Goal: Check status: Check status

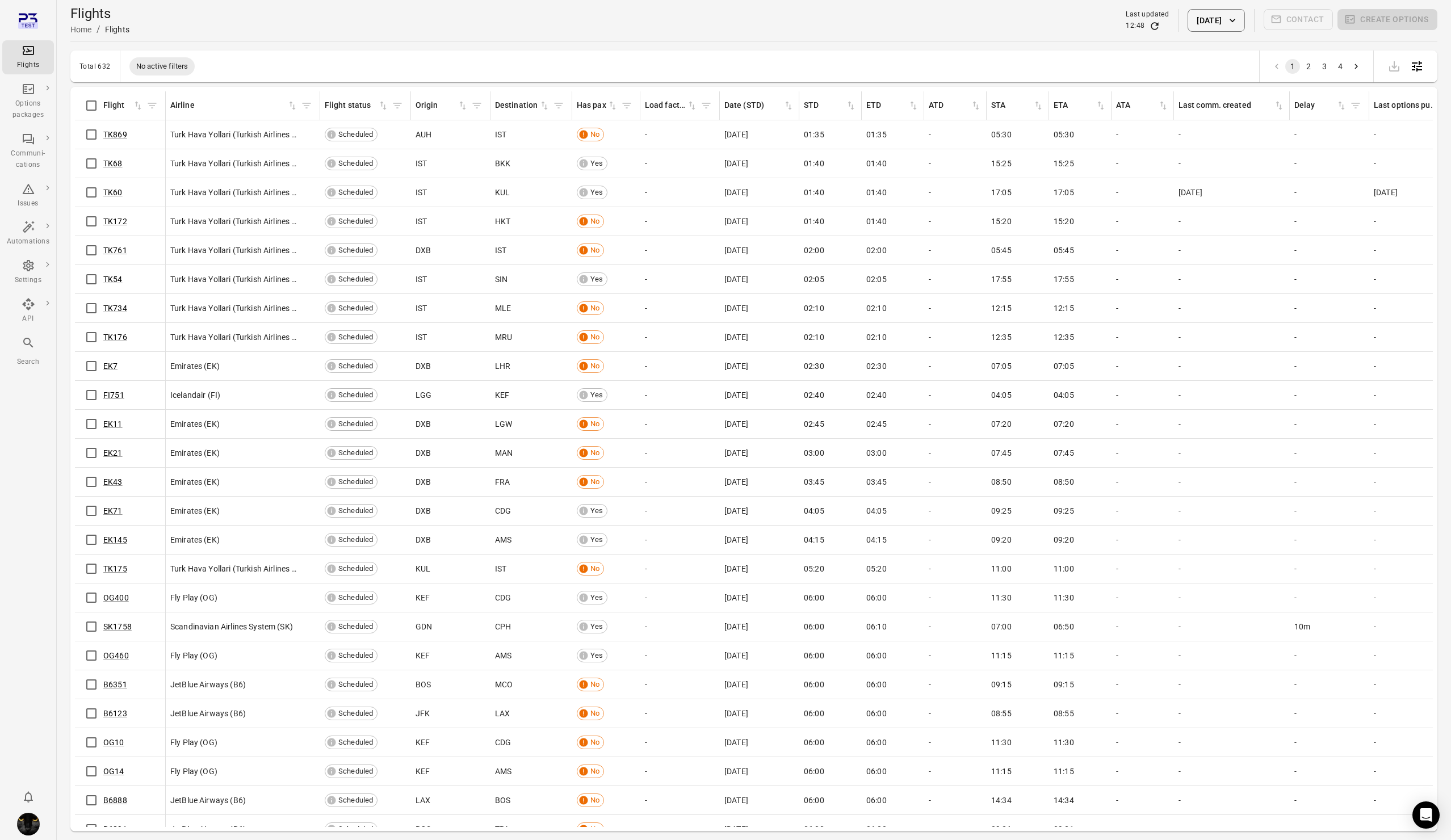
click at [784, 177] on td "[DATE]" at bounding box center [758, 163] width 79 height 29
click at [1188, 29] on button "[DATE]" at bounding box center [1215, 21] width 56 height 23
click at [1140, 205] on button "28" at bounding box center [1137, 214] width 20 height 20
click at [1276, 283] on button "Apply" at bounding box center [1295, 278] width 39 height 24
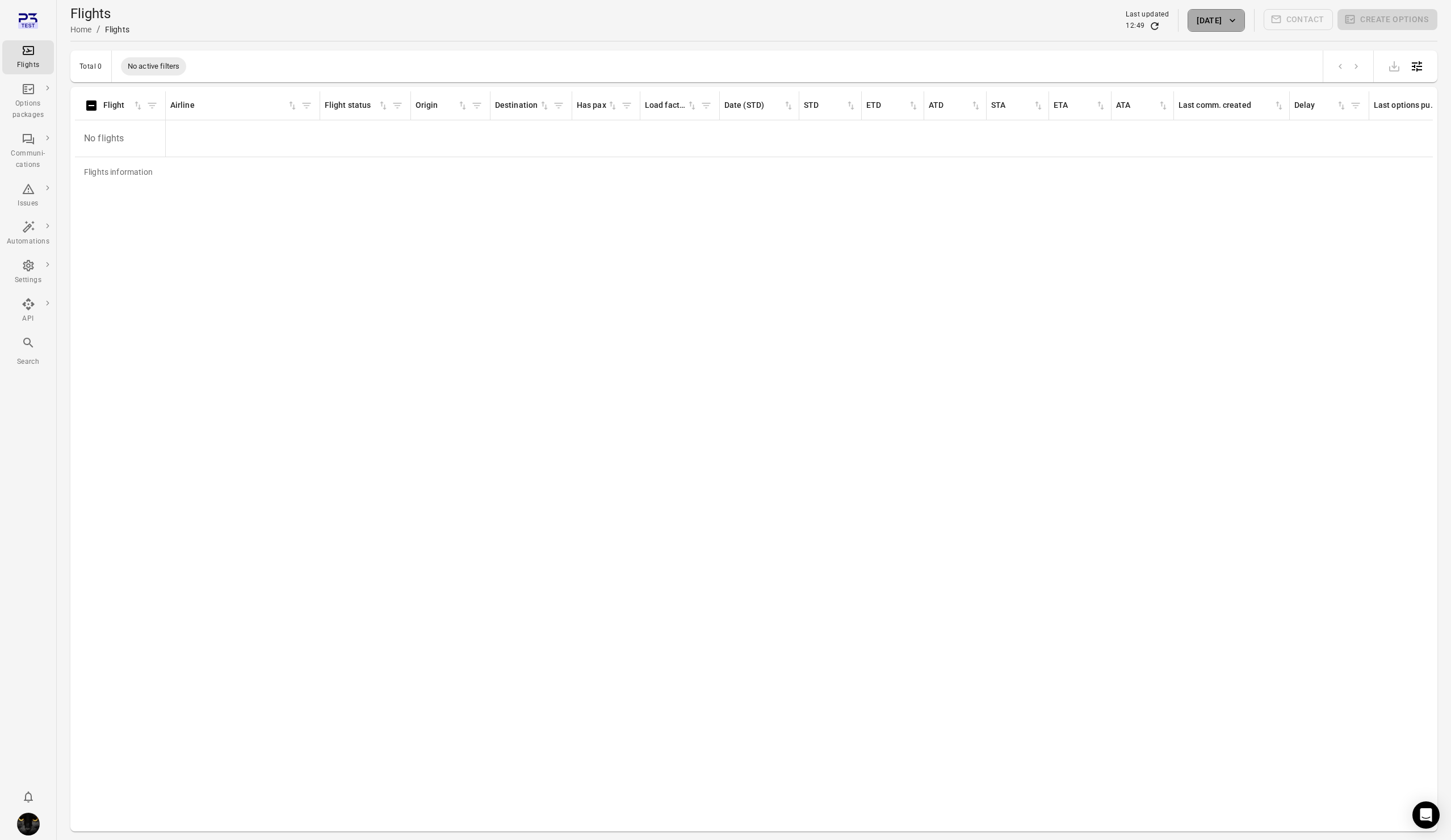
click at [1193, 29] on button "28 Sep 2025" at bounding box center [1215, 21] width 56 height 23
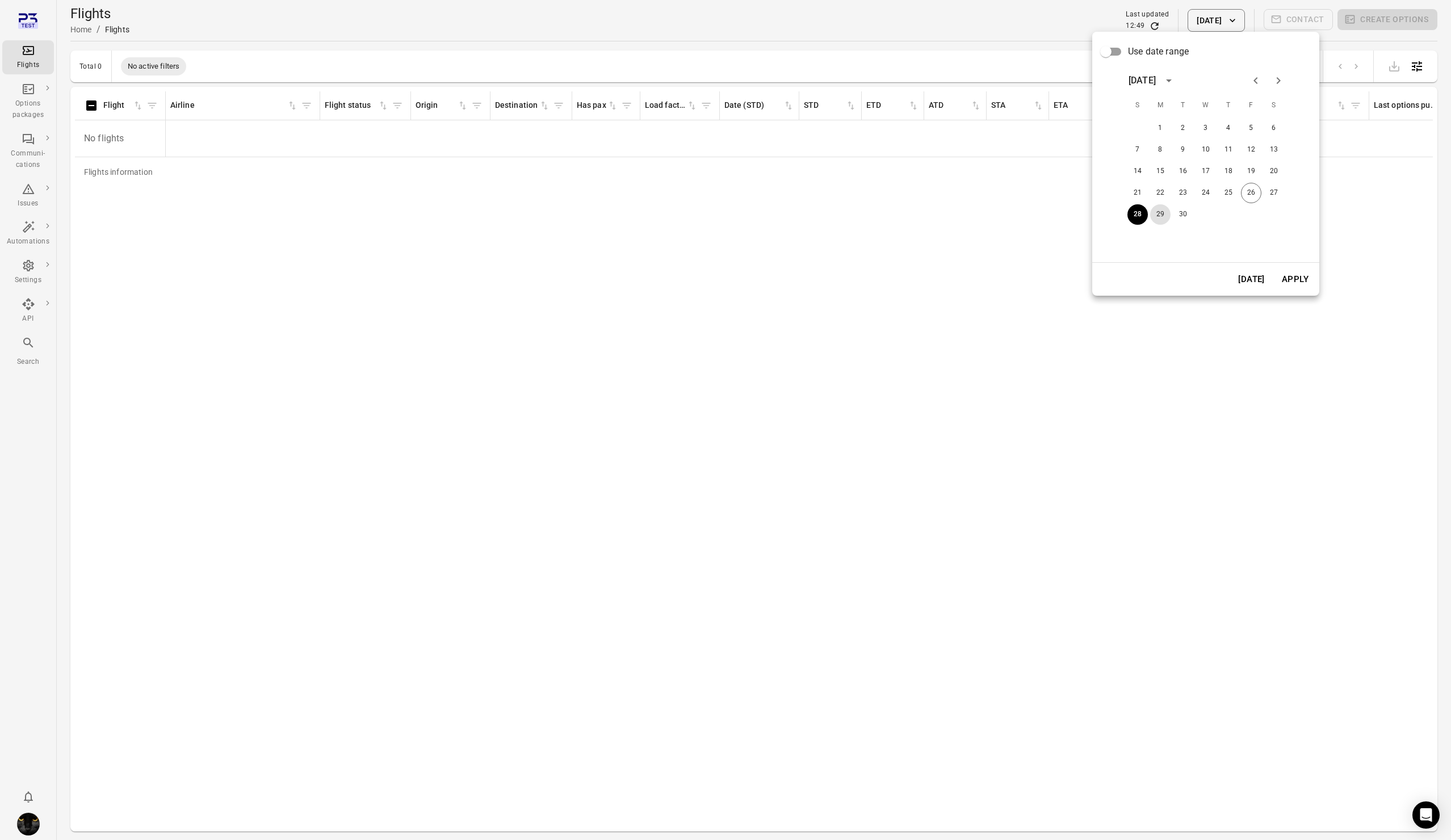
drag, startPoint x: 1153, startPoint y: 210, endPoint x: 1271, endPoint y: 277, distance: 135.7
click at [1156, 212] on button "29" at bounding box center [1159, 214] width 20 height 20
click at [1290, 279] on button "Apply" at bounding box center [1295, 278] width 39 height 24
click at [1217, 17] on button "29 Sep 2025" at bounding box center [1215, 21] width 56 height 23
click at [1264, 195] on button "27" at bounding box center [1273, 193] width 20 height 20
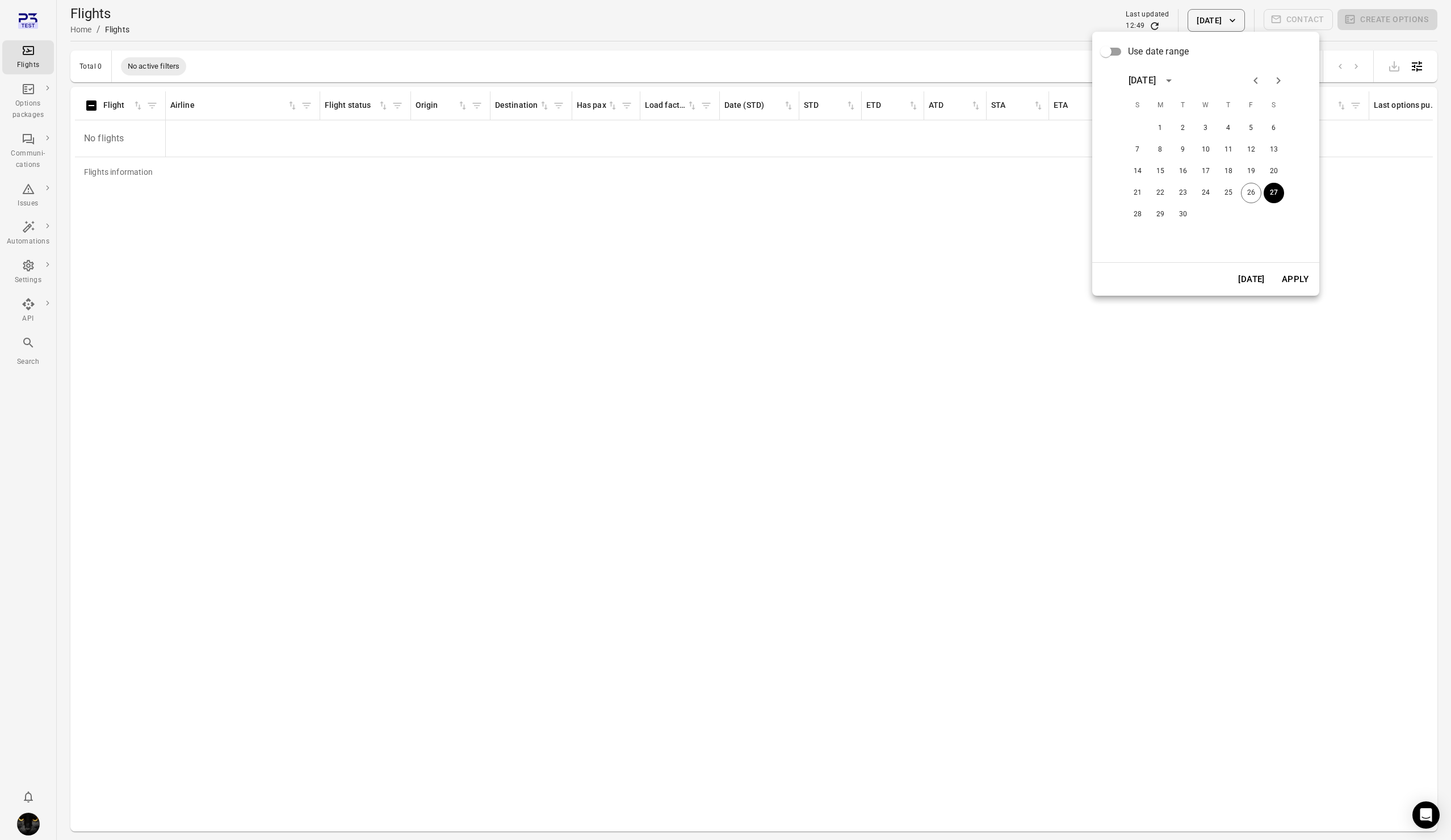
drag, startPoint x: 1286, startPoint y: 274, endPoint x: 1194, endPoint y: 69, distance: 224.7
click at [1287, 273] on button "Apply" at bounding box center [1295, 278] width 39 height 24
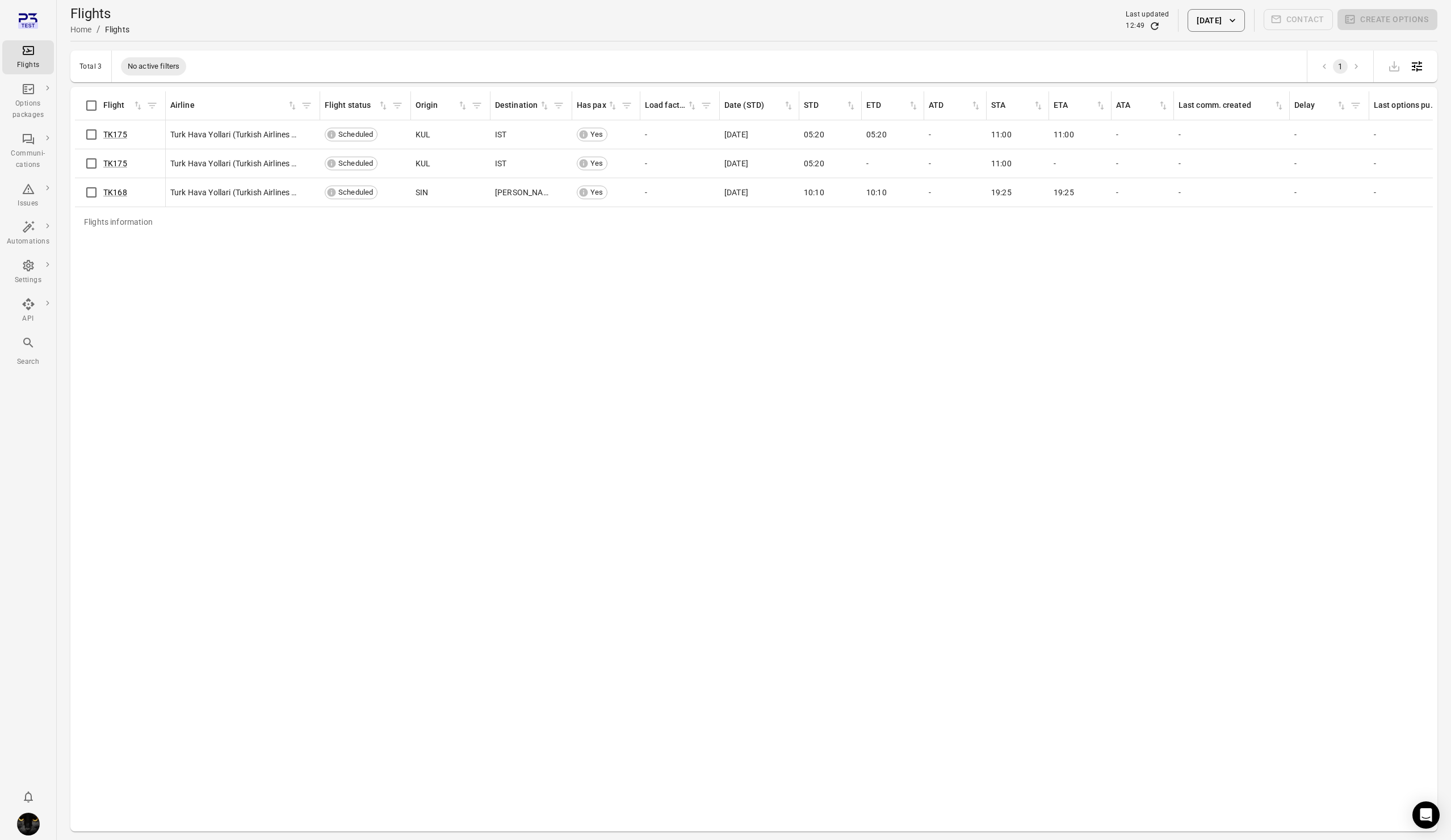
click at [1208, 29] on button "27 Sep 2025" at bounding box center [1215, 21] width 56 height 23
click at [1247, 194] on button "26" at bounding box center [1251, 193] width 20 height 20
click at [22, 54] on div at bounding box center [725, 420] width 1451 height 840
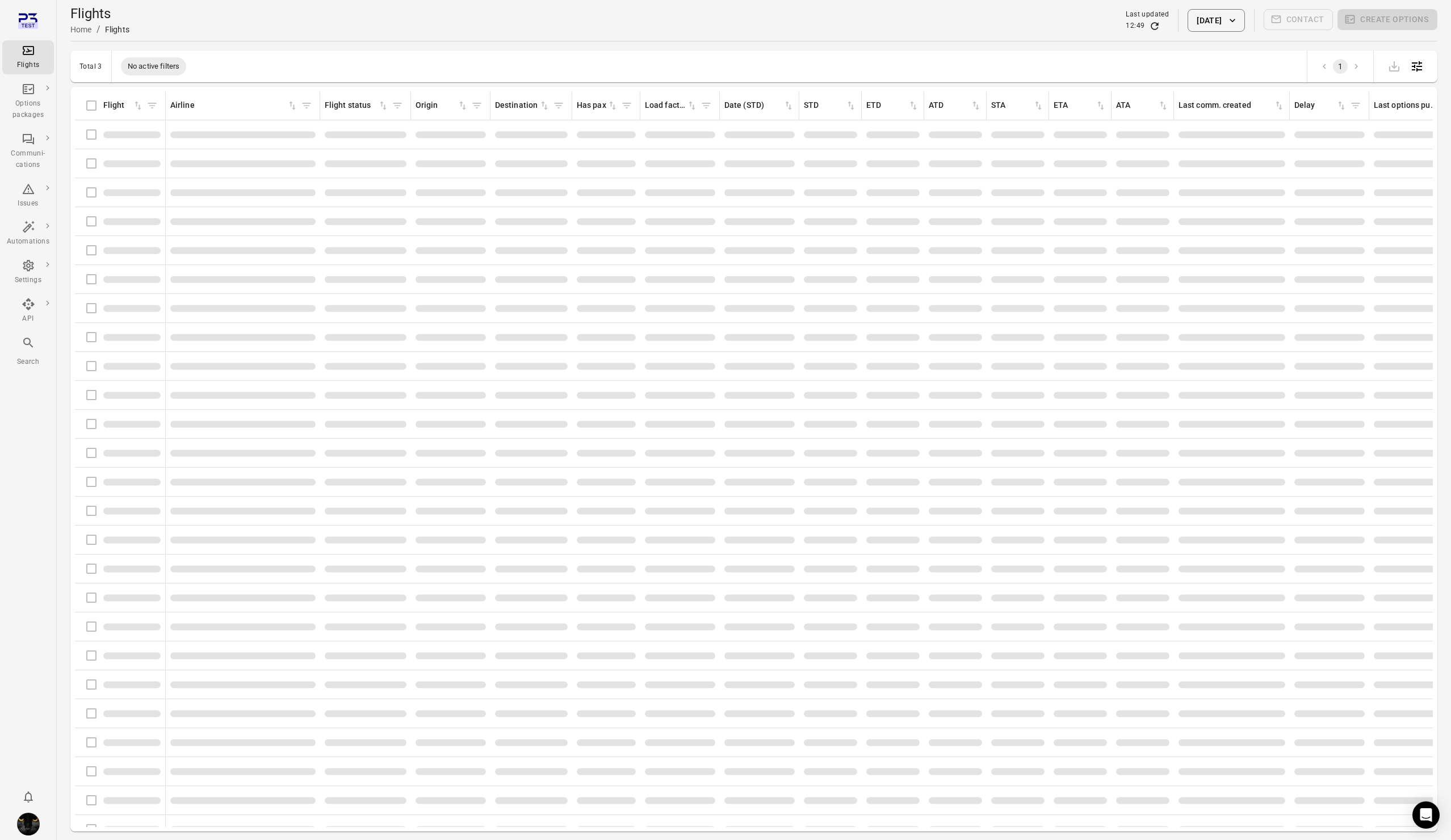
click at [28, 52] on div "Use date range September 2025 S M T W T F S 1 2 3 4 5 6 7 8 9 10 11 12 13 14 15…" at bounding box center [725, 420] width 1451 height 840
